Goal: Information Seeking & Learning: Learn about a topic

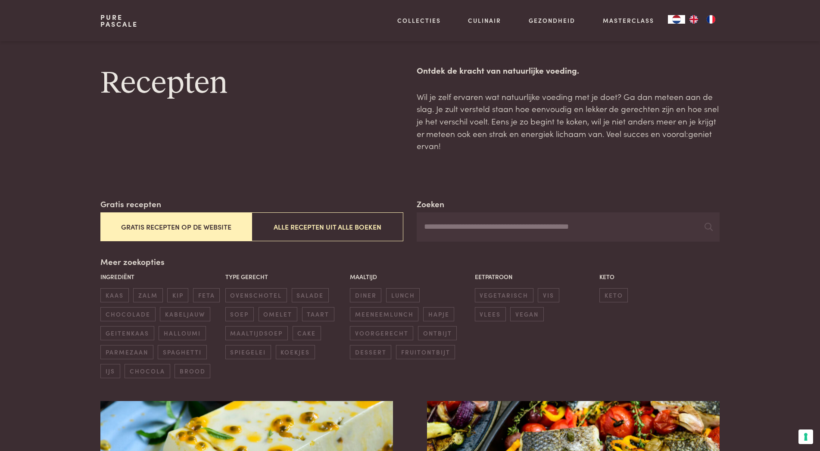
scroll to position [1131, 0]
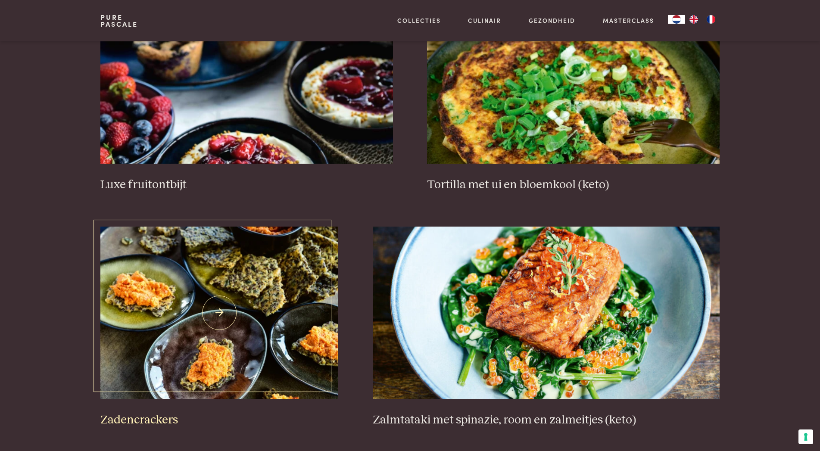
click at [147, 416] on h3 "Zadencrackers" at bounding box center [219, 420] width 238 height 15
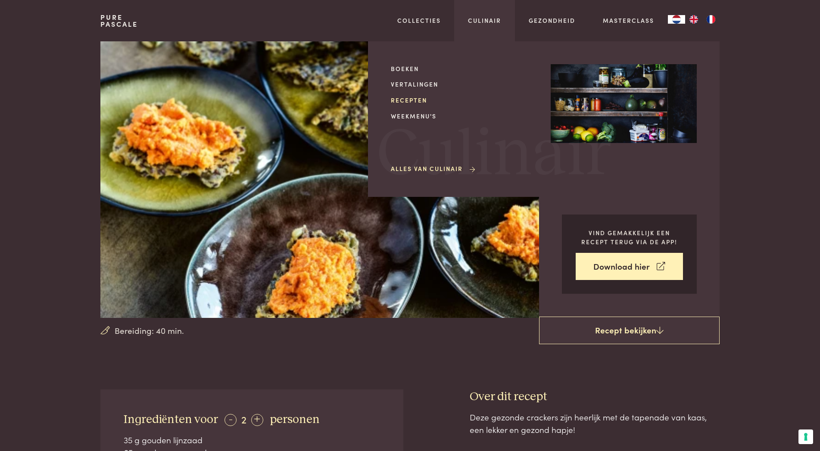
click at [403, 101] on link "Recepten" at bounding box center [464, 100] width 146 height 9
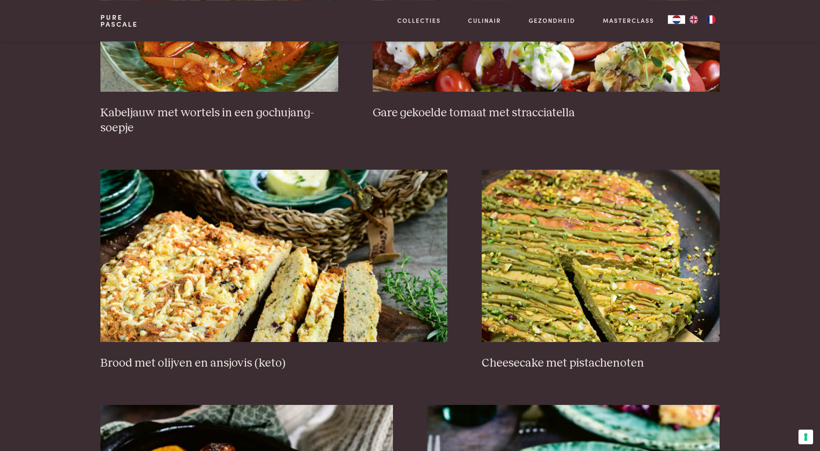
scroll to position [737, 0]
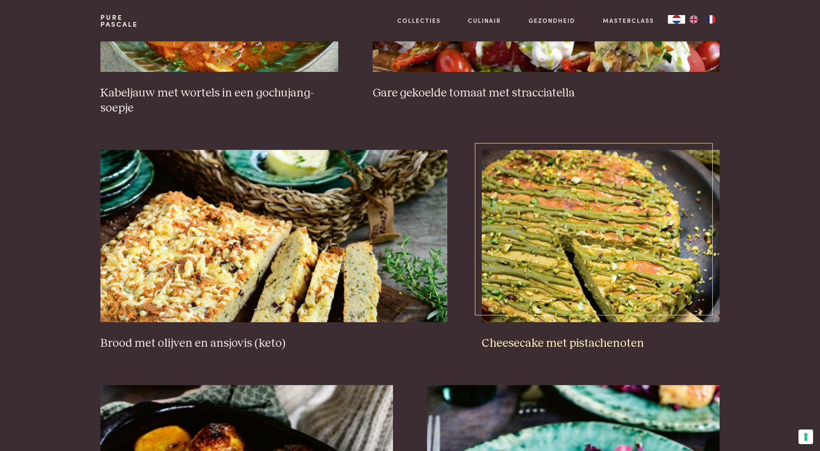
click at [544, 213] on img at bounding box center [601, 236] width 238 height 172
click at [307, 252] on img at bounding box center [273, 236] width 347 height 172
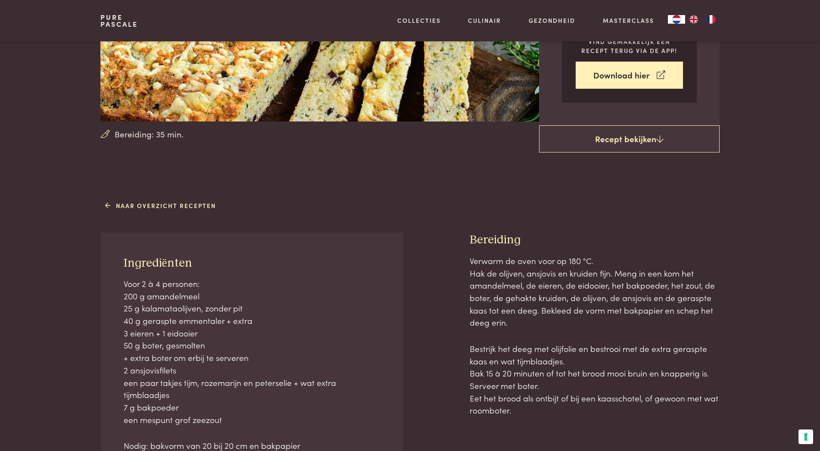
scroll to position [246, 0]
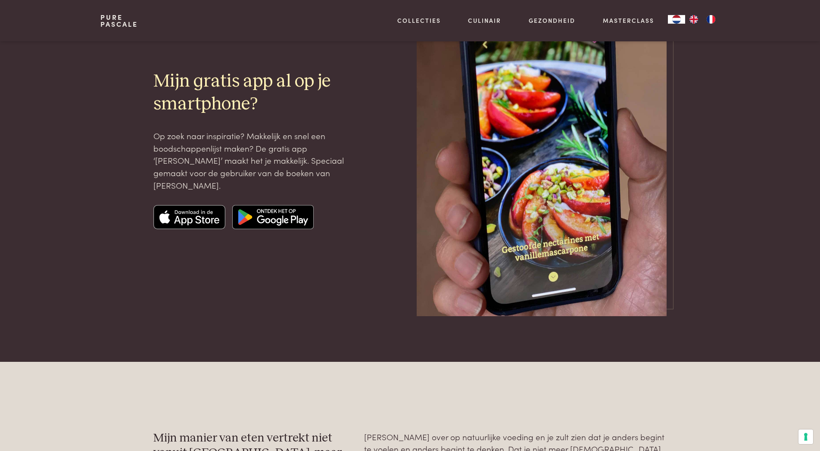
scroll to position [2341, 0]
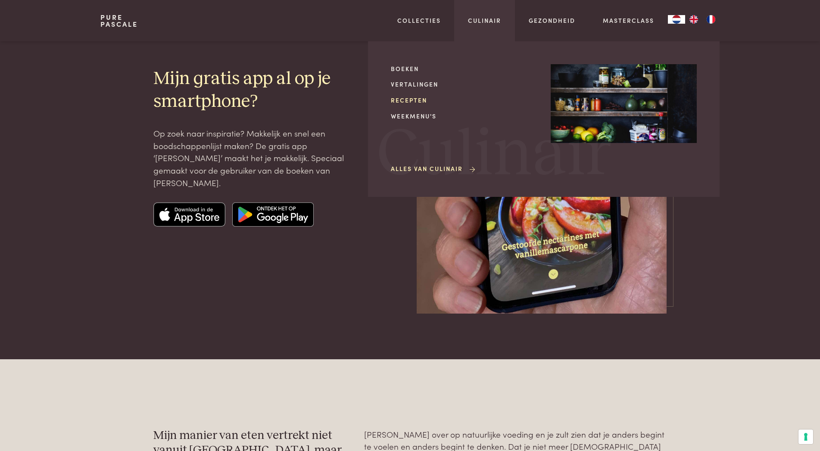
click at [421, 100] on link "Recepten" at bounding box center [464, 100] width 146 height 9
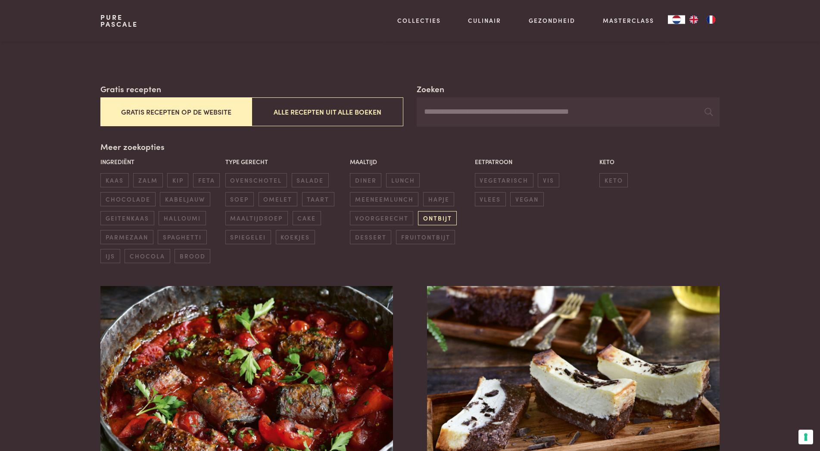
scroll to position [98, 0]
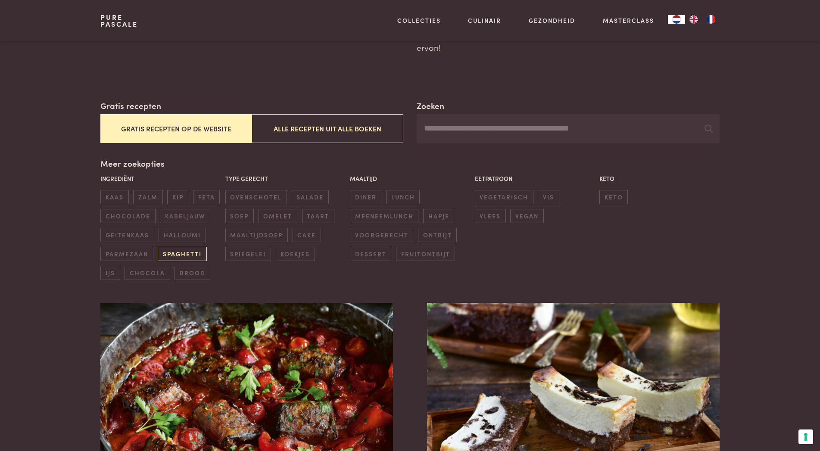
click at [194, 248] on span "spaghetti" at bounding box center [182, 254] width 49 height 14
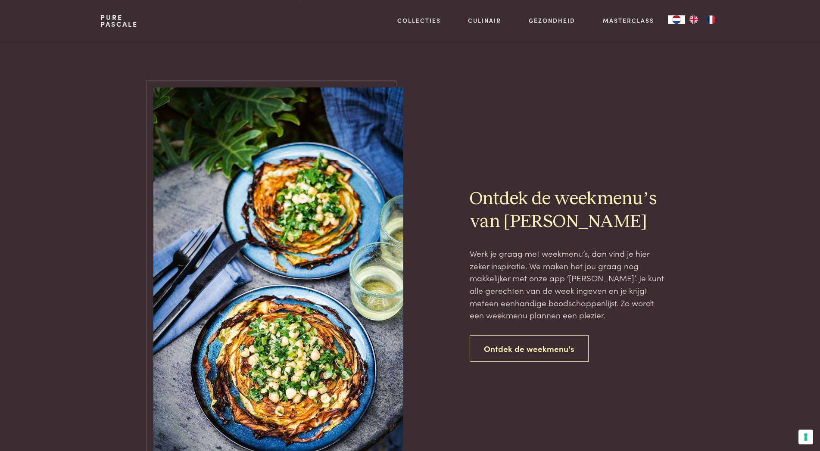
scroll to position [409, 0]
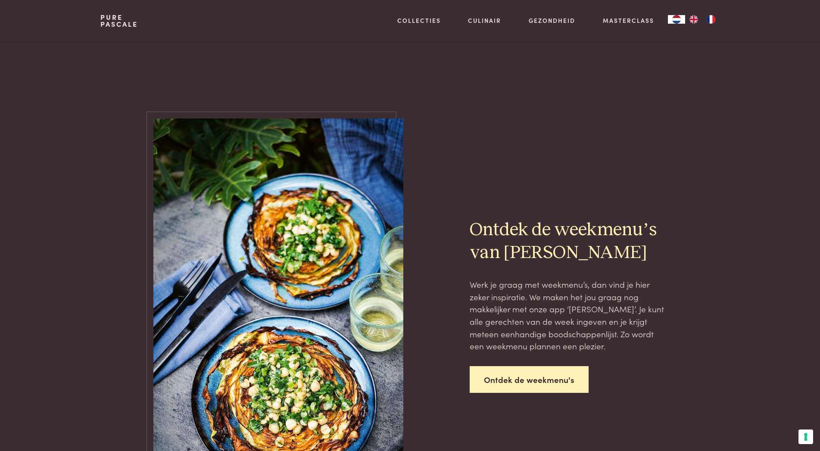
click at [528, 386] on link "Ontdek de weekmenu's" at bounding box center [529, 379] width 119 height 27
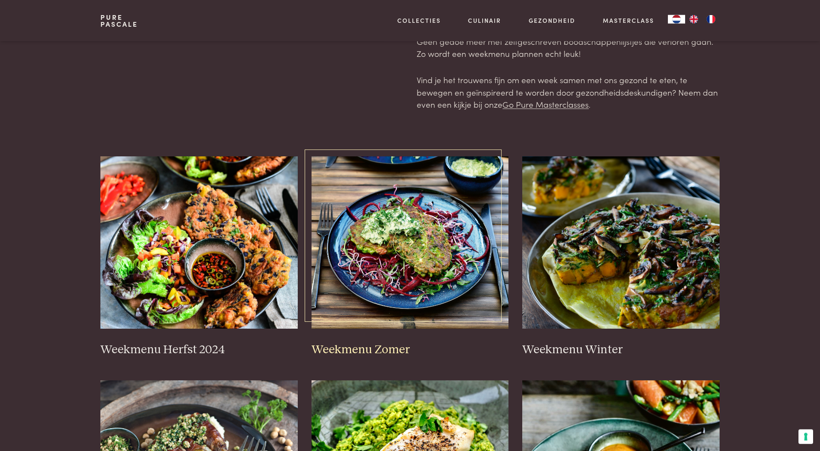
scroll to position [98, 0]
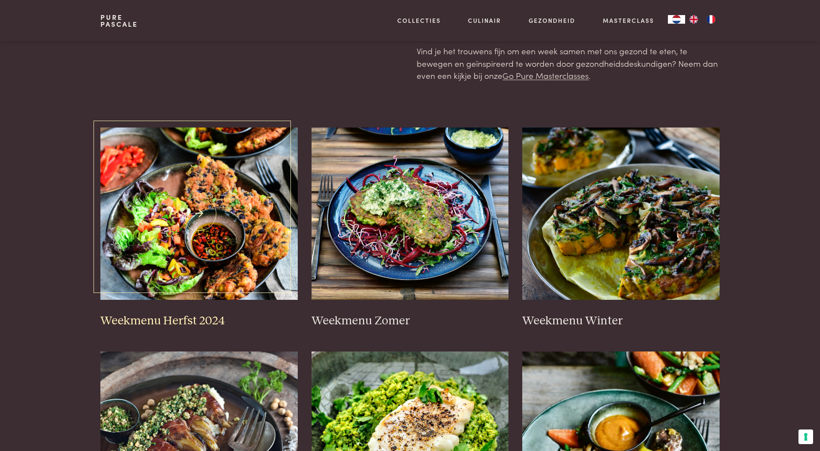
click at [233, 215] on img at bounding box center [198, 214] width 197 height 172
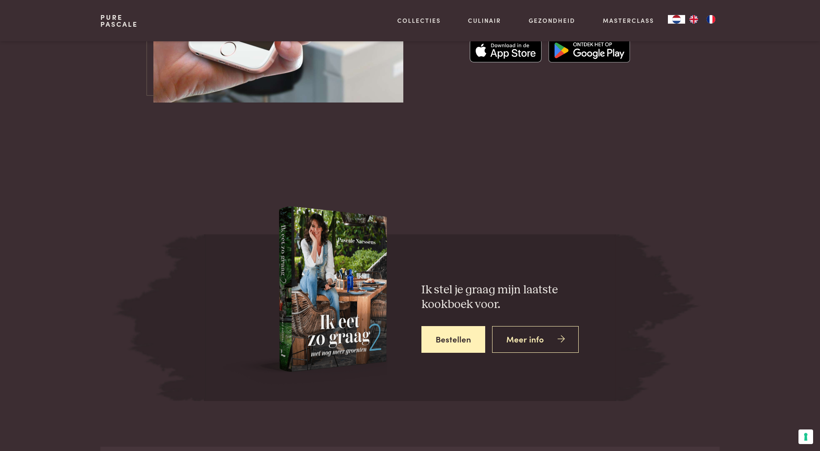
scroll to position [3096, 0]
